Goal: Task Accomplishment & Management: Manage account settings

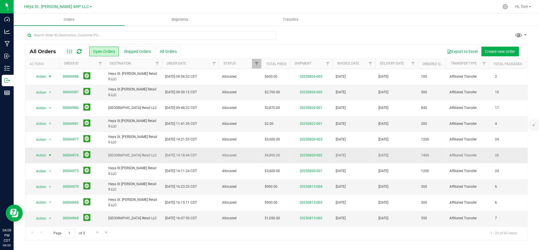
click at [49, 154] on span "select" at bounding box center [50, 155] width 5 height 5
click at [54, 182] on li "Edit order" at bounding box center [52, 181] width 43 height 9
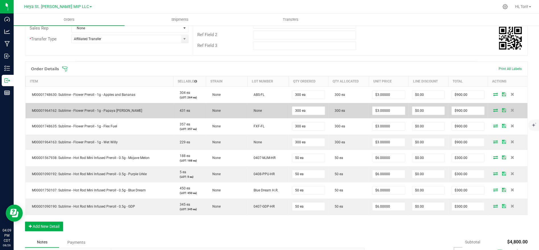
scroll to position [25, 0]
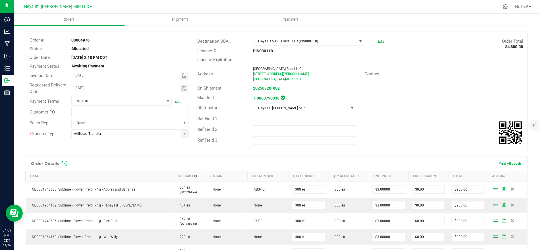
click at [78, 5] on link "Heya St. [PERSON_NAME] MIP LLC" at bounding box center [58, 6] width 68 height 5
click at [69, 20] on link "Heya St. [PERSON_NAME] Cultivation II LLC" at bounding box center [57, 20] width 83 height 8
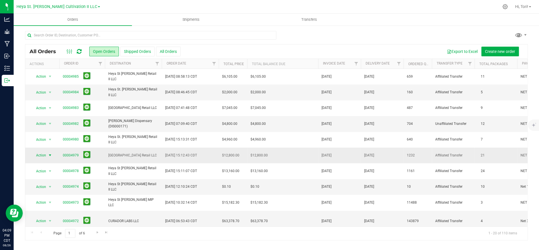
click at [49, 156] on span "select" at bounding box center [50, 155] width 5 height 5
click at [53, 180] on li "Edit order" at bounding box center [52, 181] width 43 height 9
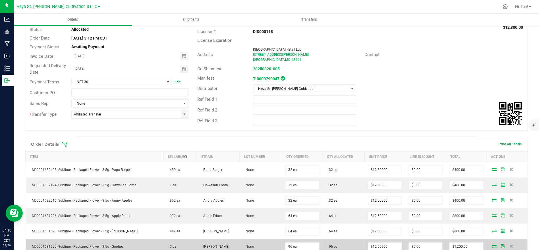
scroll to position [167, 0]
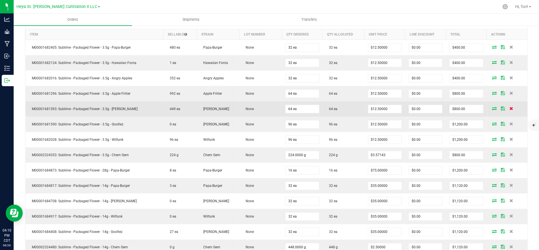
click at [510, 108] on icon at bounding box center [511, 108] width 4 height 3
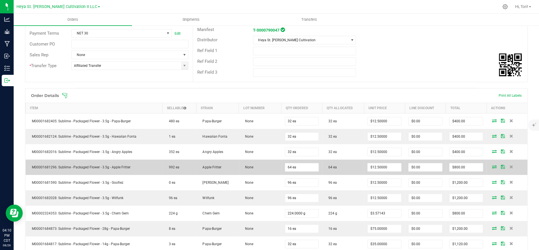
scroll to position [0, 0]
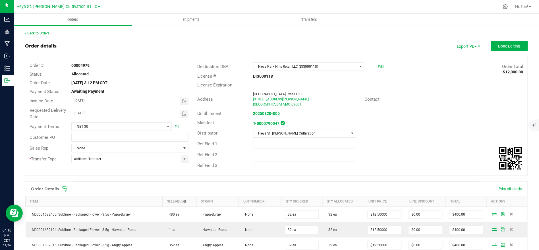
click at [43, 34] on link "Back to Orders" at bounding box center [37, 33] width 24 height 4
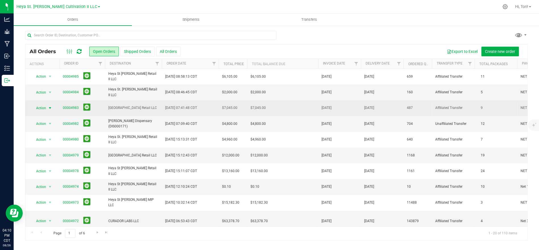
click at [49, 109] on span "select" at bounding box center [50, 108] width 5 height 5
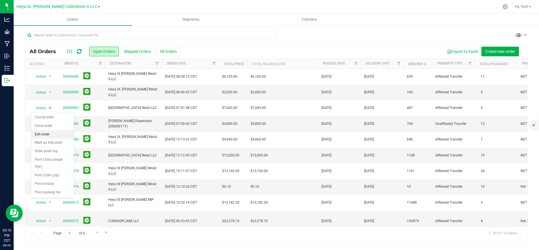
click at [51, 135] on li "Edit order" at bounding box center [52, 134] width 43 height 9
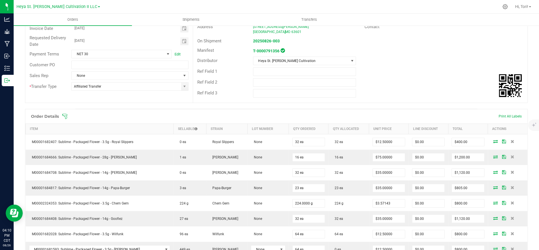
scroll to position [113, 0]
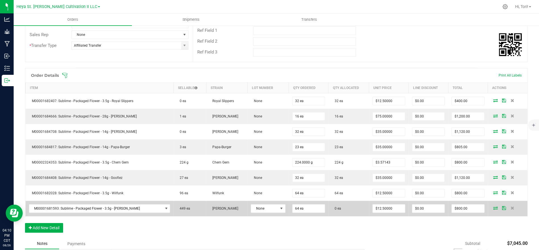
click at [495, 208] on icon at bounding box center [495, 207] width 5 height 3
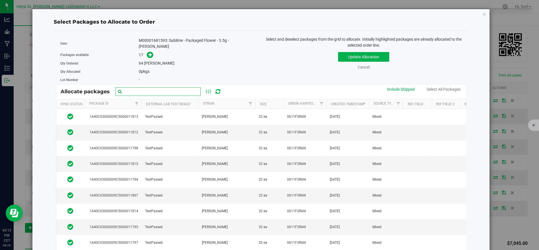
click at [174, 88] on input "text" at bounding box center [157, 91] width 85 height 9
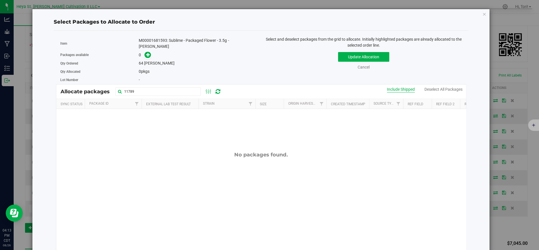
click at [395, 87] on div "Include Shipped" at bounding box center [401, 89] width 28 height 6
click at [186, 89] on input "11789" at bounding box center [157, 91] width 85 height 9
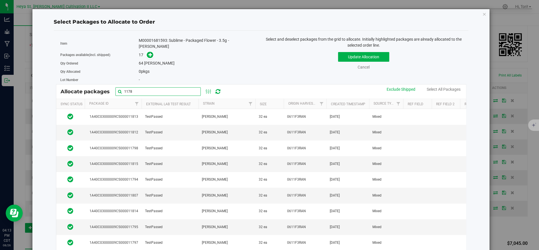
type input "11789"
click button "Update Allocation" at bounding box center [363, 57] width 51 height 10
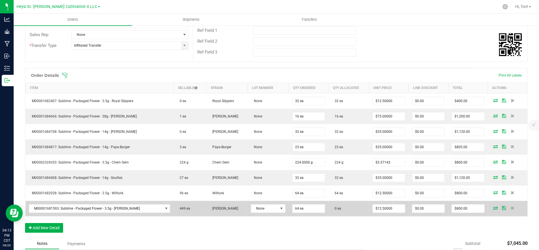
click at [494, 207] on icon at bounding box center [495, 207] width 5 height 3
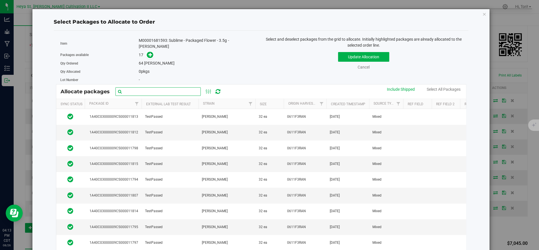
click at [153, 91] on input "text" at bounding box center [157, 91] width 85 height 9
type input "11789"
click button "Update Allocation" at bounding box center [363, 57] width 51 height 10
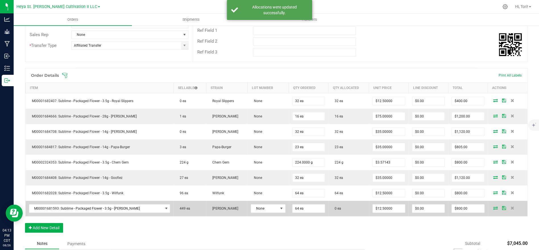
click at [491, 206] on span at bounding box center [495, 207] width 9 height 3
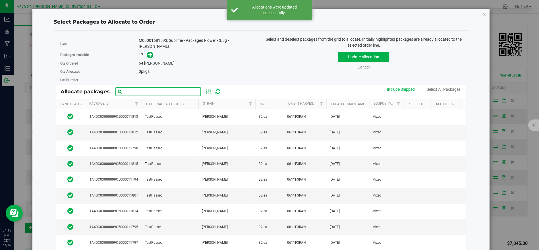
click at [182, 87] on input "text" at bounding box center [157, 91] width 85 height 9
type input "11789"
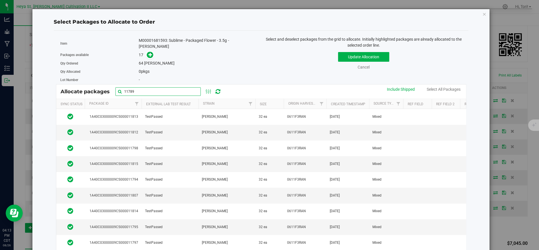
click at [157, 89] on input "11789" at bounding box center [157, 91] width 85 height 9
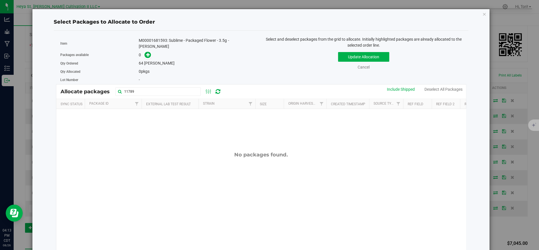
click at [208, 77] on div "-" at bounding box center [198, 80] width 118 height 6
click at [396, 92] on div "Include Shipped" at bounding box center [401, 89] width 28 height 6
click at [483, 11] on icon "button" at bounding box center [484, 14] width 4 height 7
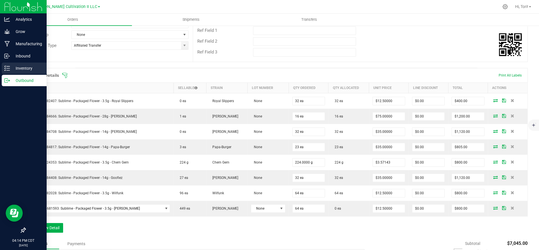
click at [17, 71] on p "Inventory" at bounding box center [27, 68] width 34 height 7
click at [8, 68] on line at bounding box center [8, 68] width 3 height 0
click at [23, 66] on p "Inventory" at bounding box center [27, 68] width 34 height 7
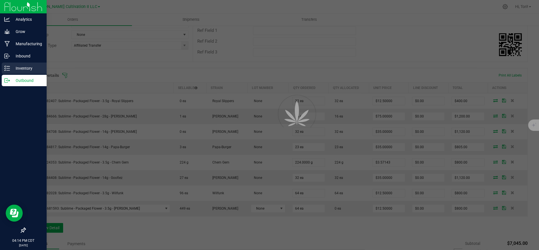
click at [23, 66] on p "Inventory" at bounding box center [27, 68] width 34 height 7
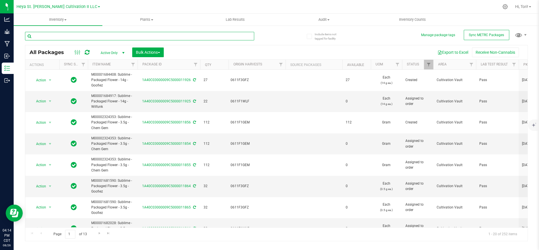
click at [95, 33] on input "text" at bounding box center [139, 36] width 229 height 9
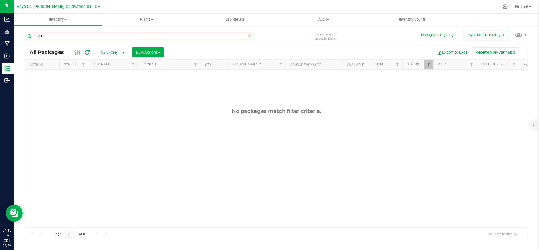
type input "11789"
click at [116, 56] on span "Active Only" at bounding box center [111, 53] width 31 height 8
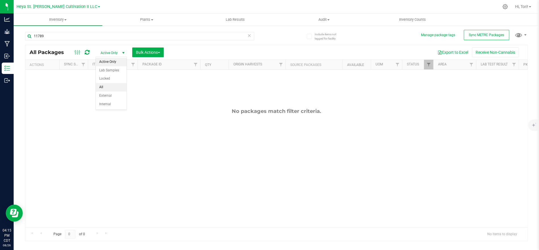
click at [115, 85] on li "All" at bounding box center [111, 87] width 31 height 9
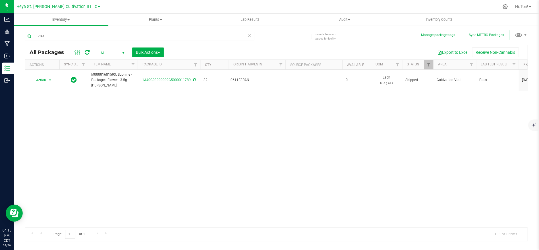
click at [182, 88] on td "1A40C03000009C5000011789" at bounding box center [168, 80] width 62 height 21
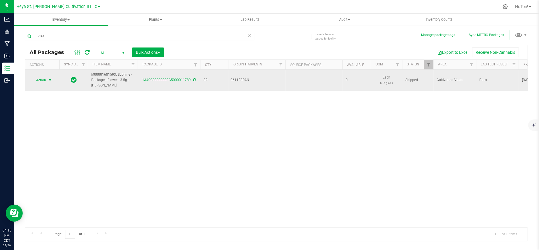
click at [44, 81] on span "Action" at bounding box center [38, 80] width 15 height 8
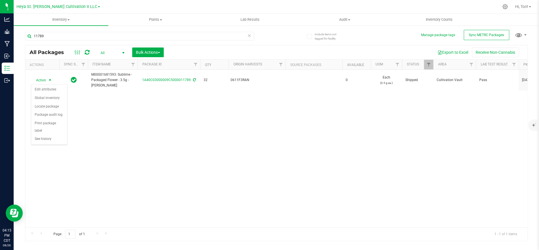
click at [120, 109] on div "Action Action Edit attributes Global inventory Locate package Package audit log…" at bounding box center [276, 148] width 502 height 157
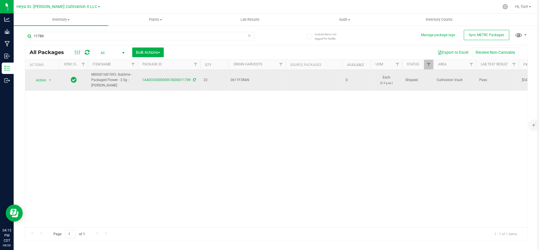
click at [370, 85] on td "0" at bounding box center [356, 80] width 28 height 21
click at [50, 80] on span "select" at bounding box center [50, 80] width 5 height 5
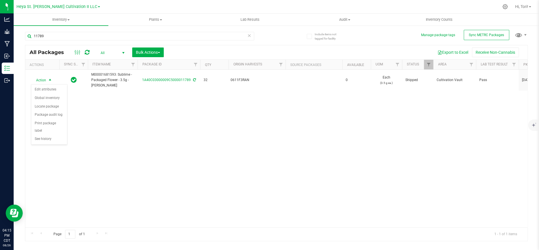
click at [146, 104] on div "Action Action Edit attributes Global inventory Locate package Package audit log…" at bounding box center [276, 148] width 502 height 157
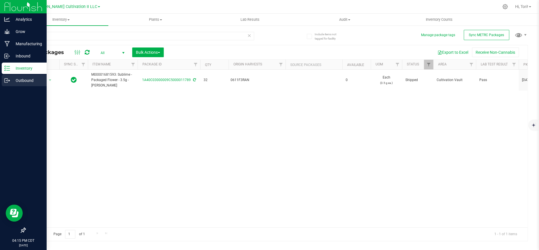
click at [21, 77] on p "Outbound" at bounding box center [27, 80] width 34 height 7
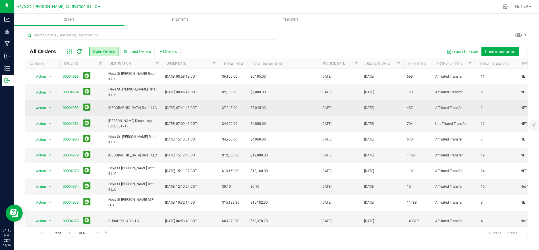
click at [142, 106] on span "[GEOGRAPHIC_DATA] Retail LLC" at bounding box center [133, 107] width 50 height 5
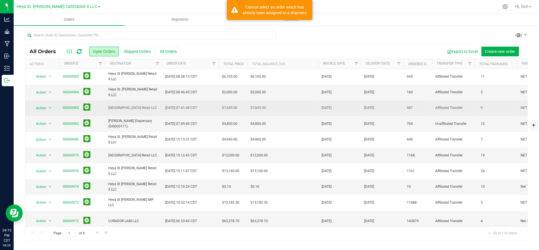
click at [47, 108] on span "select" at bounding box center [50, 108] width 7 height 8
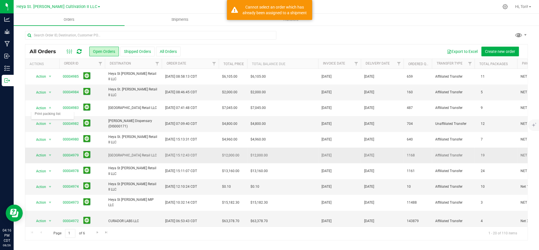
click at [130, 151] on td "[GEOGRAPHIC_DATA] Retail LLC" at bounding box center [133, 155] width 57 height 16
click at [39, 155] on span "Action" at bounding box center [38, 155] width 15 height 8
click at [50, 180] on li "Edit order" at bounding box center [52, 181] width 43 height 9
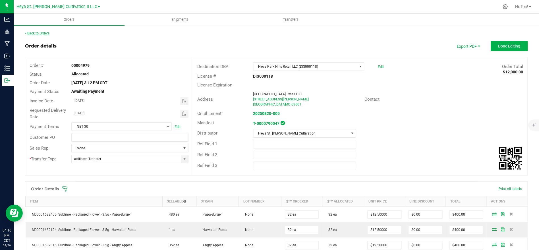
click at [37, 33] on link "Back to Orders" at bounding box center [37, 33] width 24 height 4
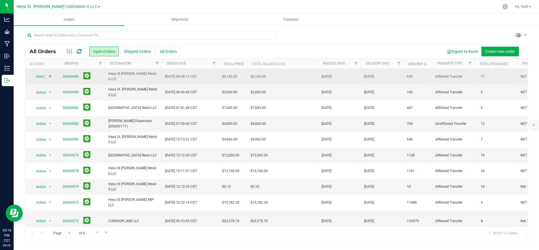
click at [45, 78] on span "Action" at bounding box center [38, 76] width 15 height 8
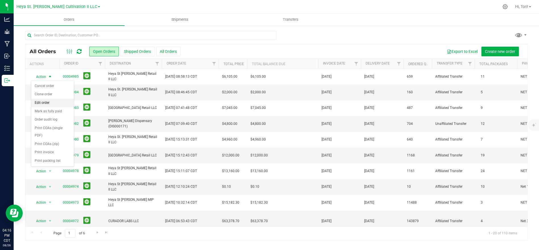
click at [51, 102] on li "Edit order" at bounding box center [52, 103] width 43 height 9
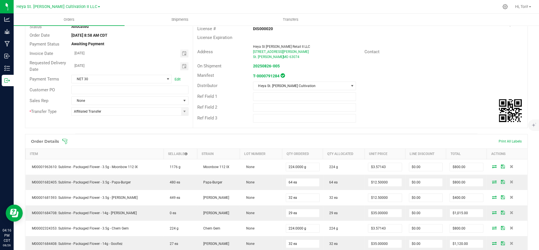
click at [65, 139] on icon at bounding box center [65, 141] width 6 height 6
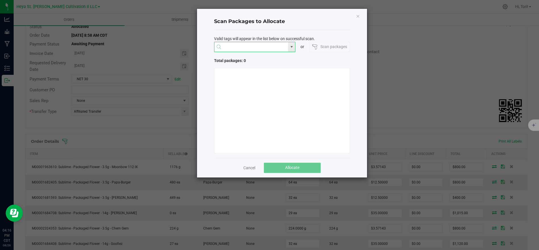
click at [233, 44] on input "NO DATA FOUND" at bounding box center [251, 47] width 74 height 10
type input "11789"
click at [248, 169] on link "Cancel" at bounding box center [249, 168] width 12 height 6
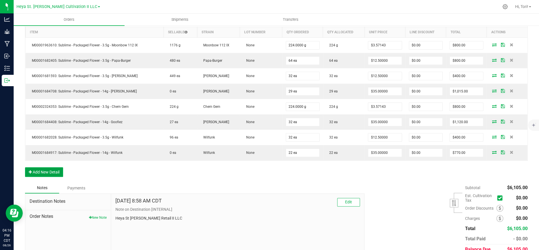
click at [57, 172] on button "Add New Detail" at bounding box center [44, 172] width 38 height 10
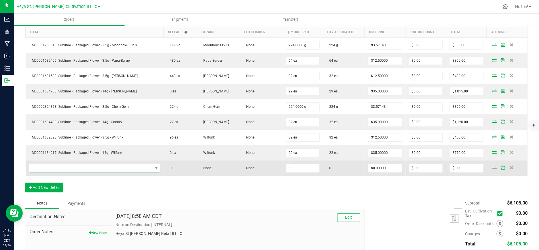
click at [117, 167] on span "NO DATA FOUND" at bounding box center [91, 168] width 124 height 8
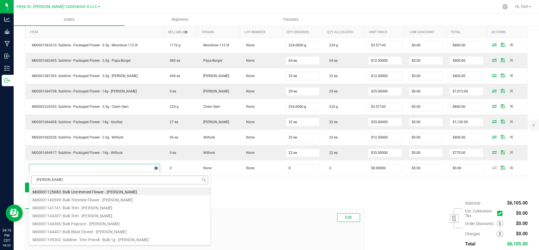
type input "[PERSON_NAME]"
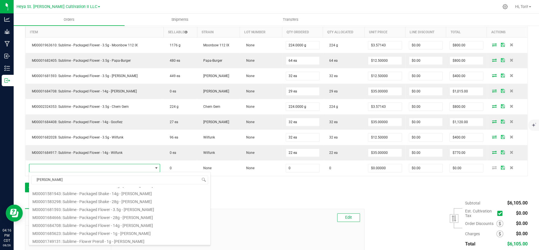
scroll to position [102, 0]
click at [131, 200] on li "M00001681593: Sublime - Packaged Flower - 3.5g - [PERSON_NAME]" at bounding box center [119, 200] width 181 height 8
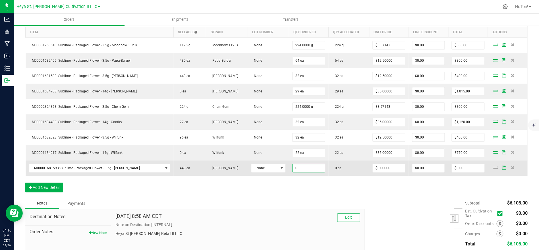
click at [301, 168] on input "0" at bounding box center [308, 168] width 32 height 8
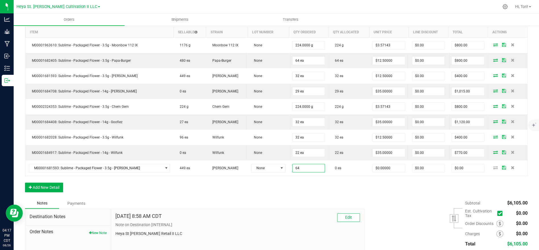
type input "64 ea"
click at [384, 194] on div "Order Details Print All Labels Item Sellable Strain Lot Number Qty Ordered Qty …" at bounding box center [276, 104] width 502 height 185
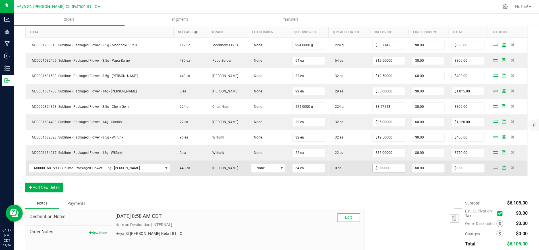
type input "0"
click at [383, 166] on input "0" at bounding box center [388, 168] width 32 height 8
click at [386, 169] on input "0" at bounding box center [388, 168] width 32 height 8
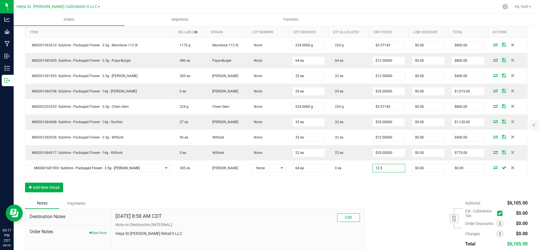
type input "$12.50000"
type input "$800.00"
click at [389, 184] on div "Order Details Print All Labels Item Sellable Strain Lot Number Qty Ordered Qty …" at bounding box center [276, 104] width 502 height 185
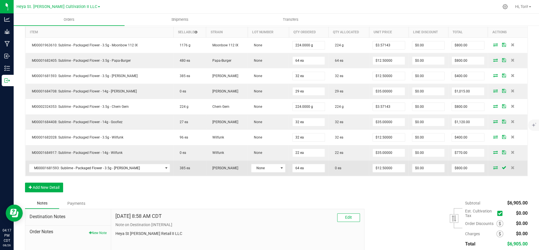
click at [493, 166] on icon at bounding box center [495, 167] width 5 height 3
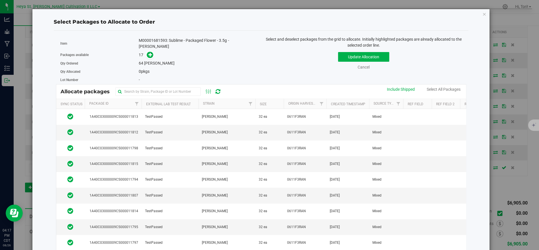
click at [174, 84] on div "Allocate packages" at bounding box center [260, 91] width 409 height 14
click at [150, 87] on input "text" at bounding box center [157, 91] width 85 height 9
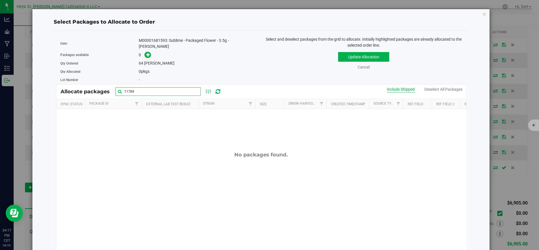
type input "11789"
click at [406, 92] on div "Include Shipped" at bounding box center [401, 89] width 28 height 6
click at [483, 14] on icon "button" at bounding box center [484, 14] width 4 height 7
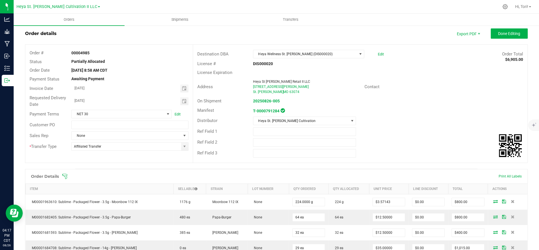
scroll to position [0, 0]
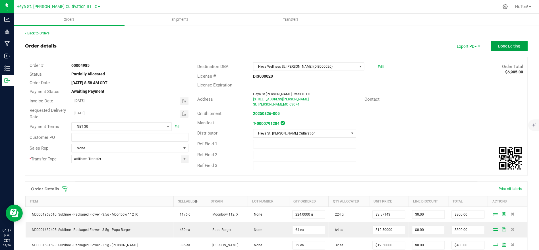
click at [504, 48] on span "Done Editing" at bounding box center [509, 46] width 22 height 5
